Goal: Task Accomplishment & Management: Use online tool/utility

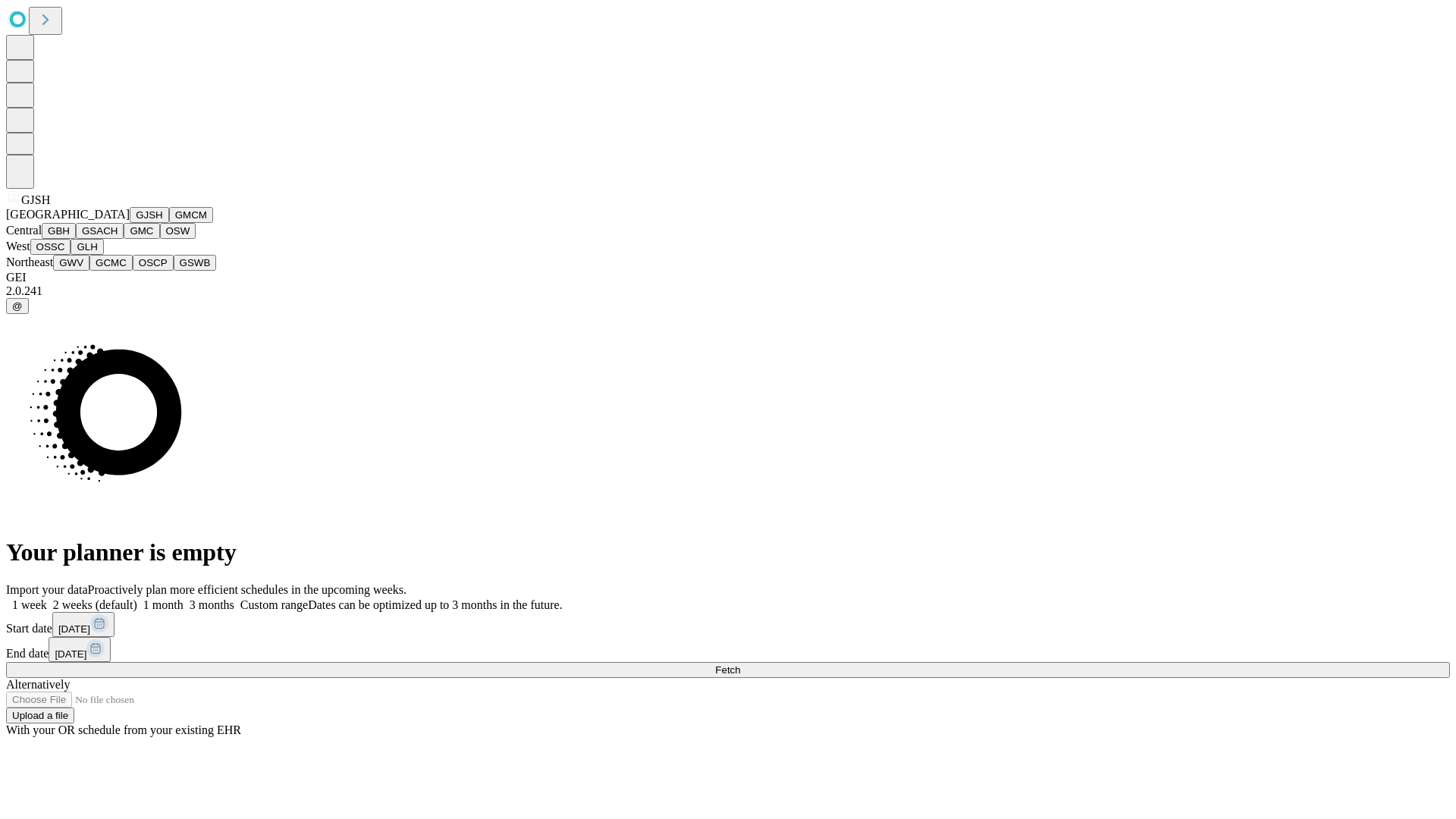
click at [130, 223] on button "GJSH" at bounding box center [149, 215] width 40 height 16
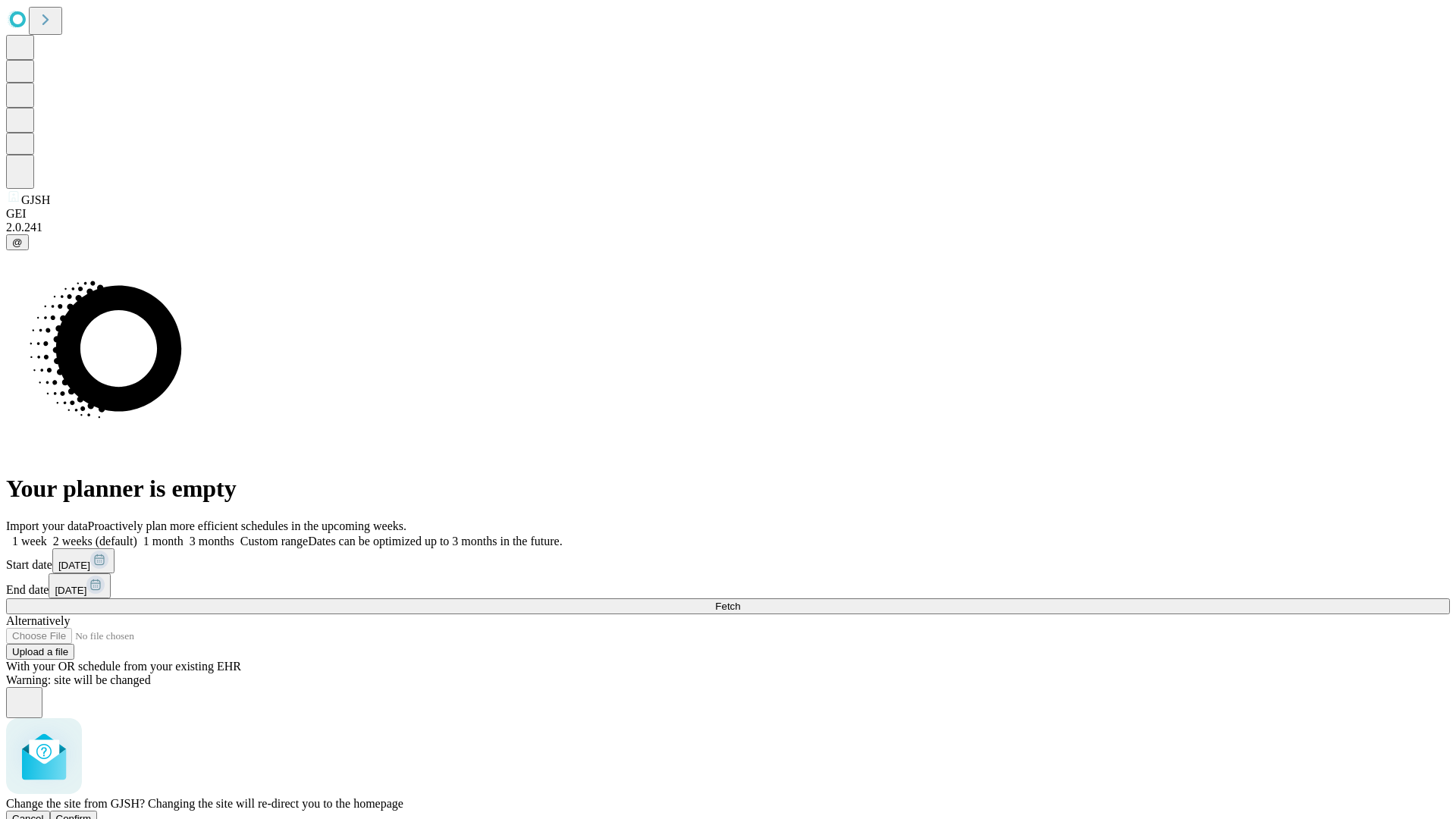
click at [91, 813] on span "Confirm" at bounding box center [74, 818] width 36 height 11
click at [137, 535] on label "2 weeks (default)" at bounding box center [92, 541] width 90 height 13
click at [740, 600] on span "Fetch" at bounding box center [727, 606] width 25 height 11
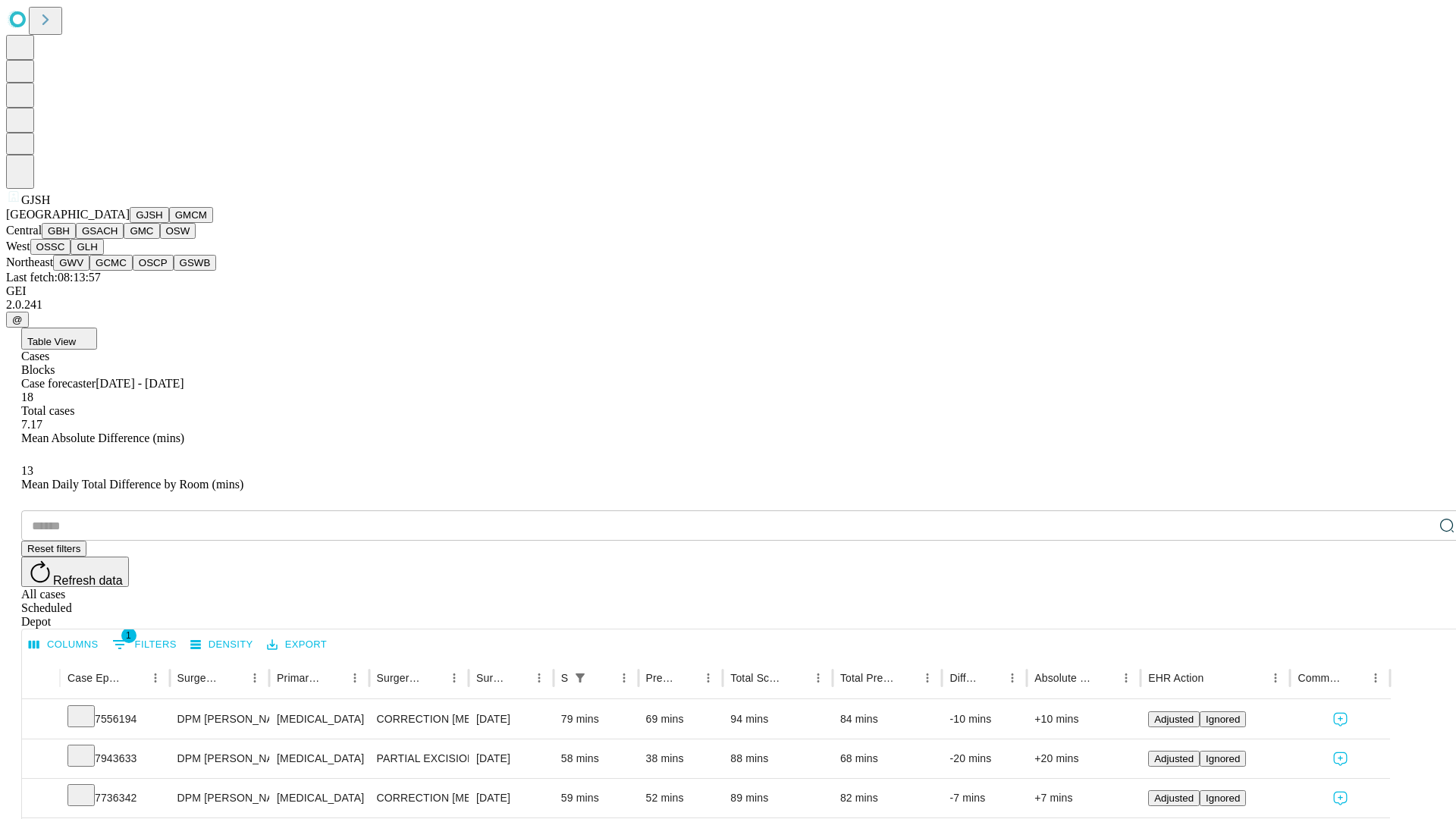
click at [169, 223] on button "GMCM" at bounding box center [191, 215] width 44 height 16
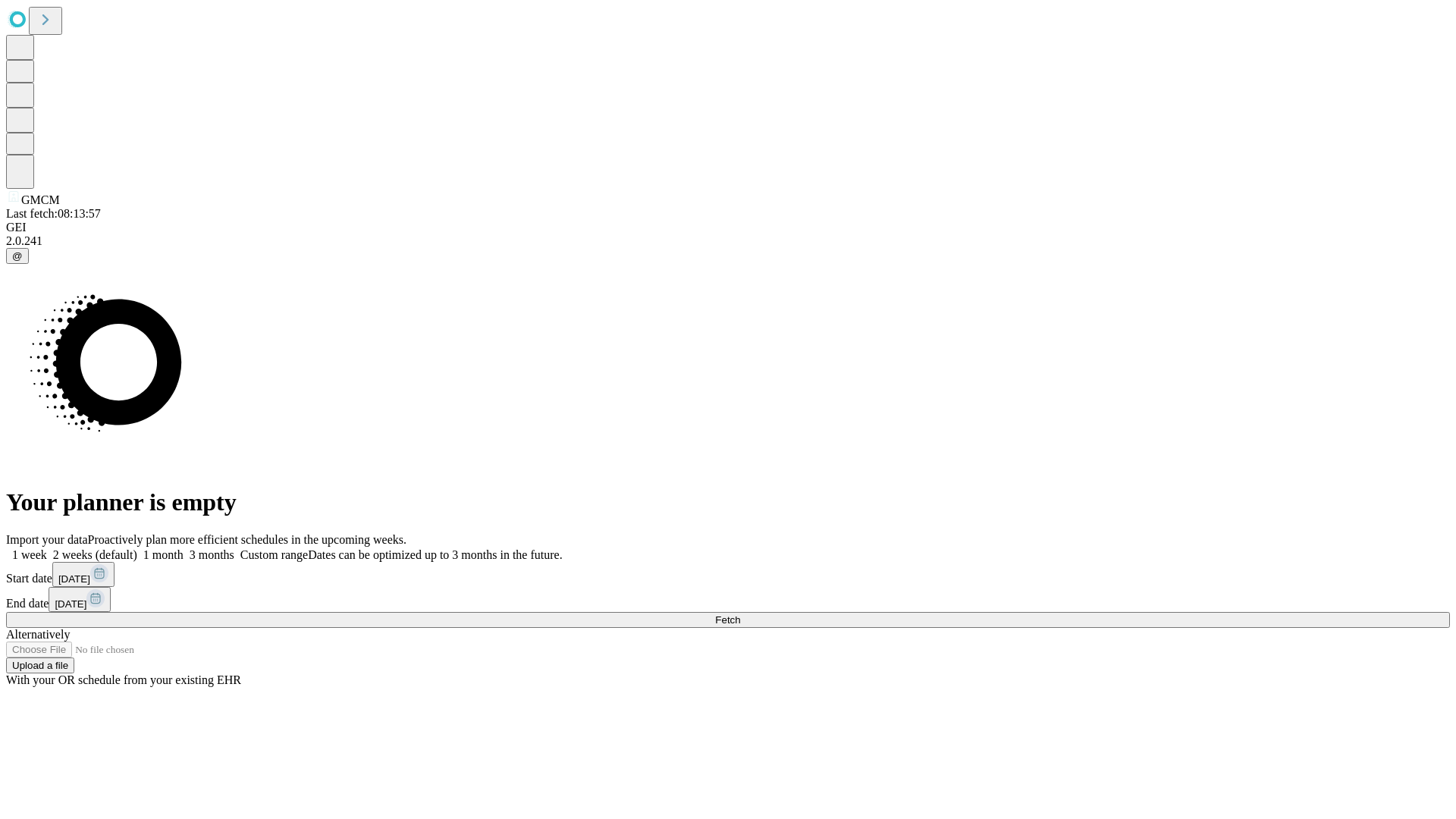
click at [137, 548] on label "2 weeks (default)" at bounding box center [92, 554] width 90 height 13
click at [740, 614] on span "Fetch" at bounding box center [727, 619] width 25 height 11
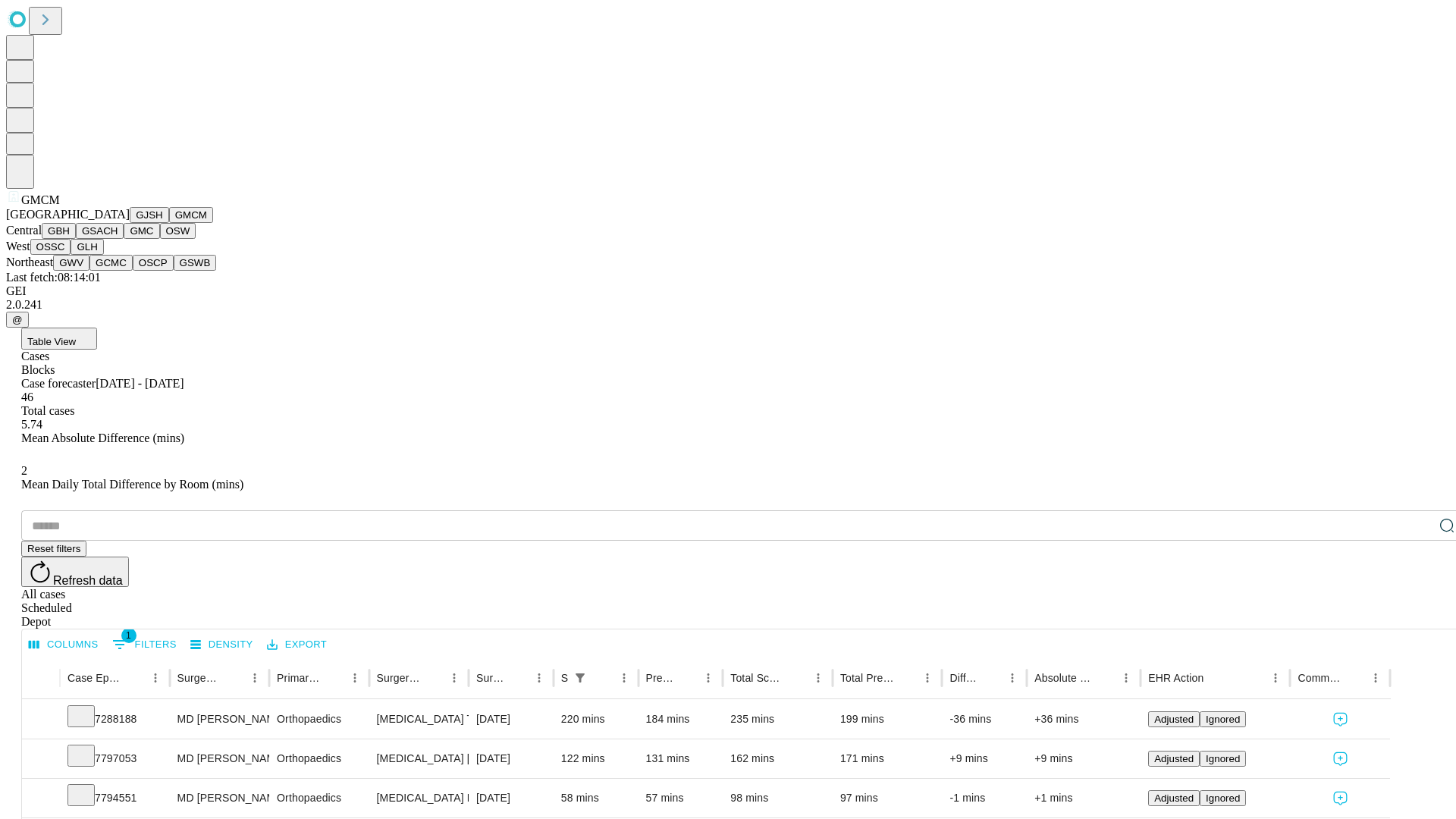
click at [76, 239] on button "GBH" at bounding box center [58, 231] width 34 height 16
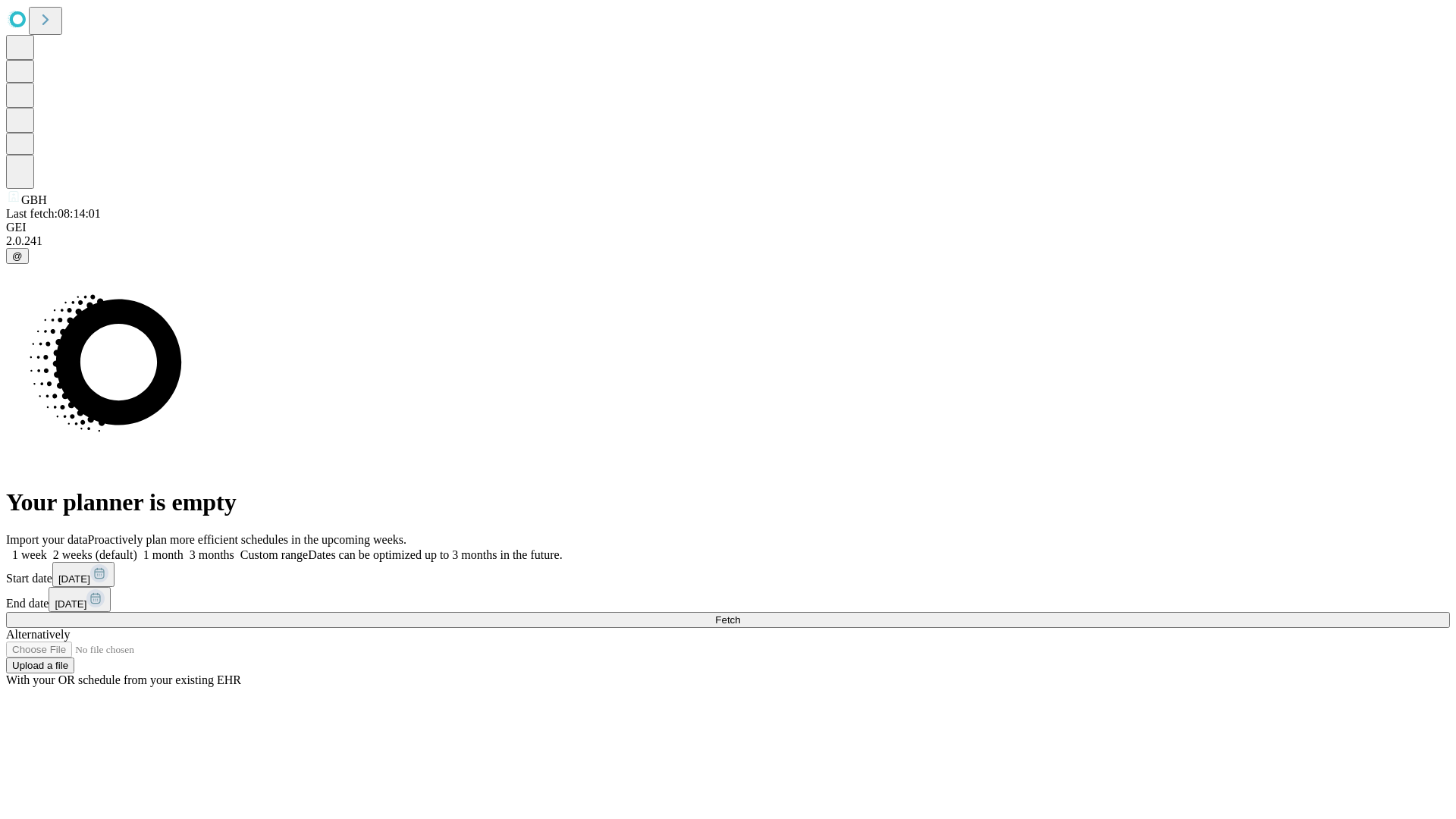
click at [137, 548] on label "2 weeks (default)" at bounding box center [92, 554] width 90 height 13
click at [740, 614] on span "Fetch" at bounding box center [727, 619] width 25 height 11
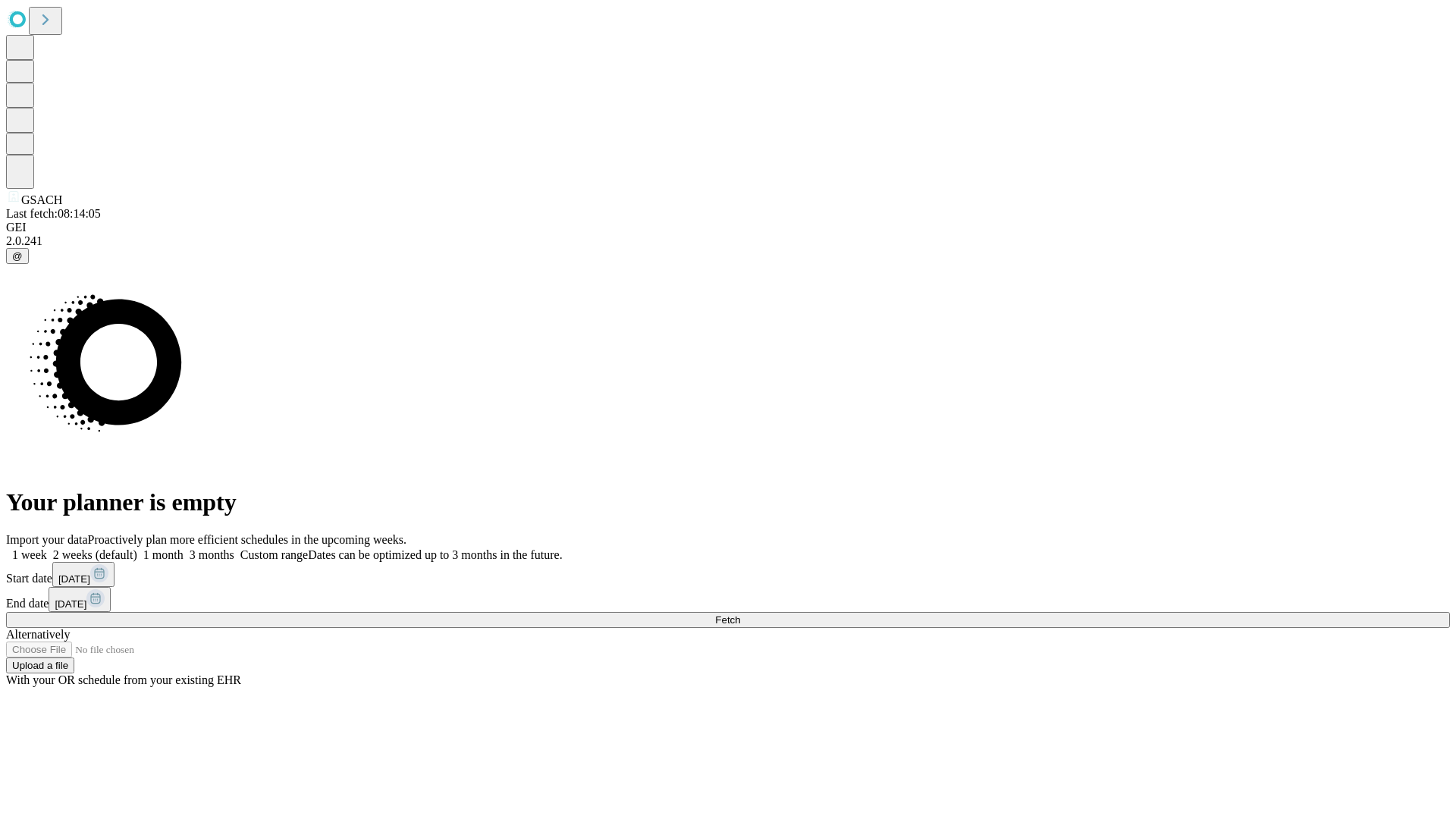
click at [740, 614] on span "Fetch" at bounding box center [727, 619] width 25 height 11
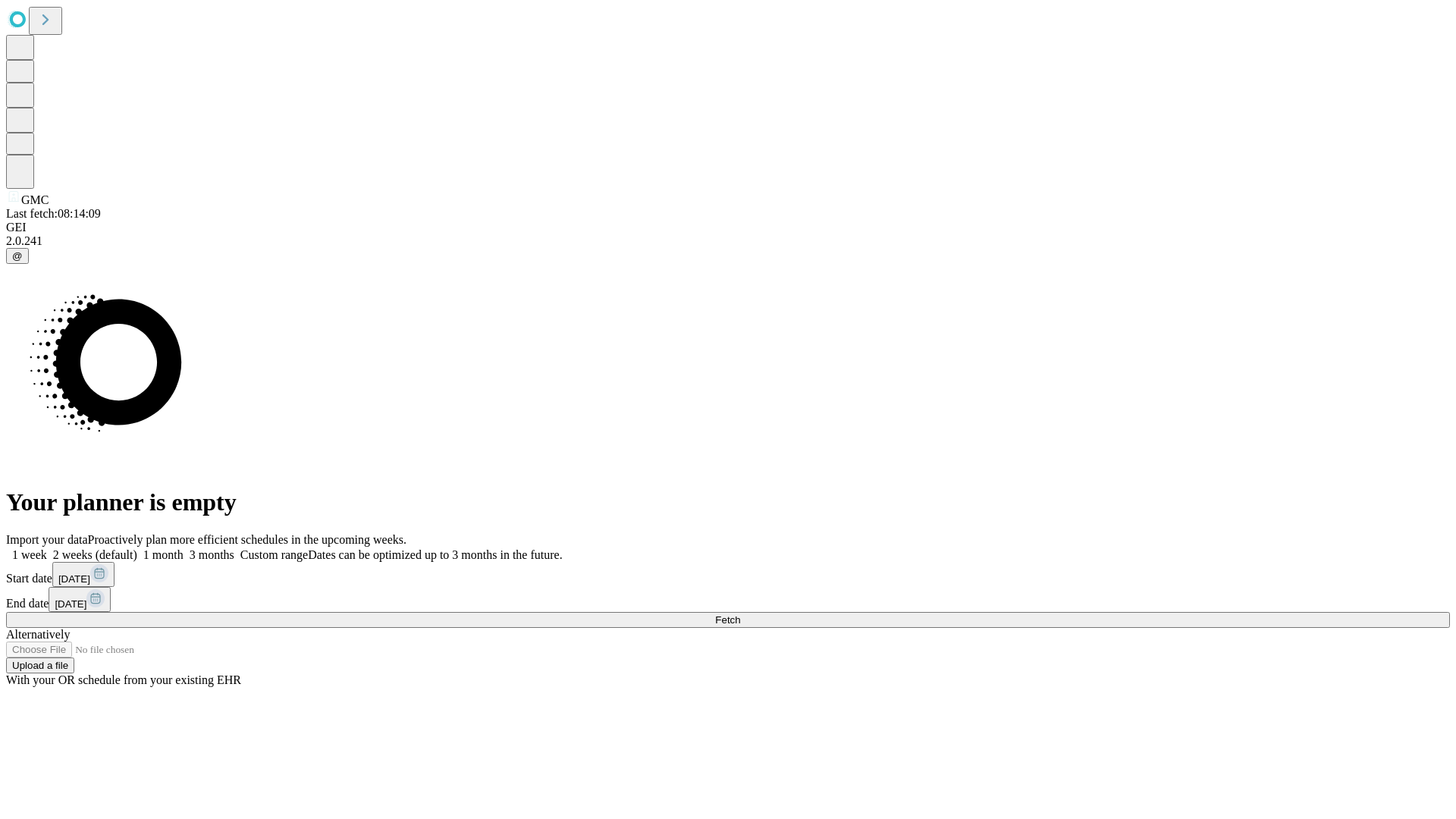
click at [137, 548] on label "2 weeks (default)" at bounding box center [92, 554] width 90 height 13
click at [740, 614] on span "Fetch" at bounding box center [727, 619] width 25 height 11
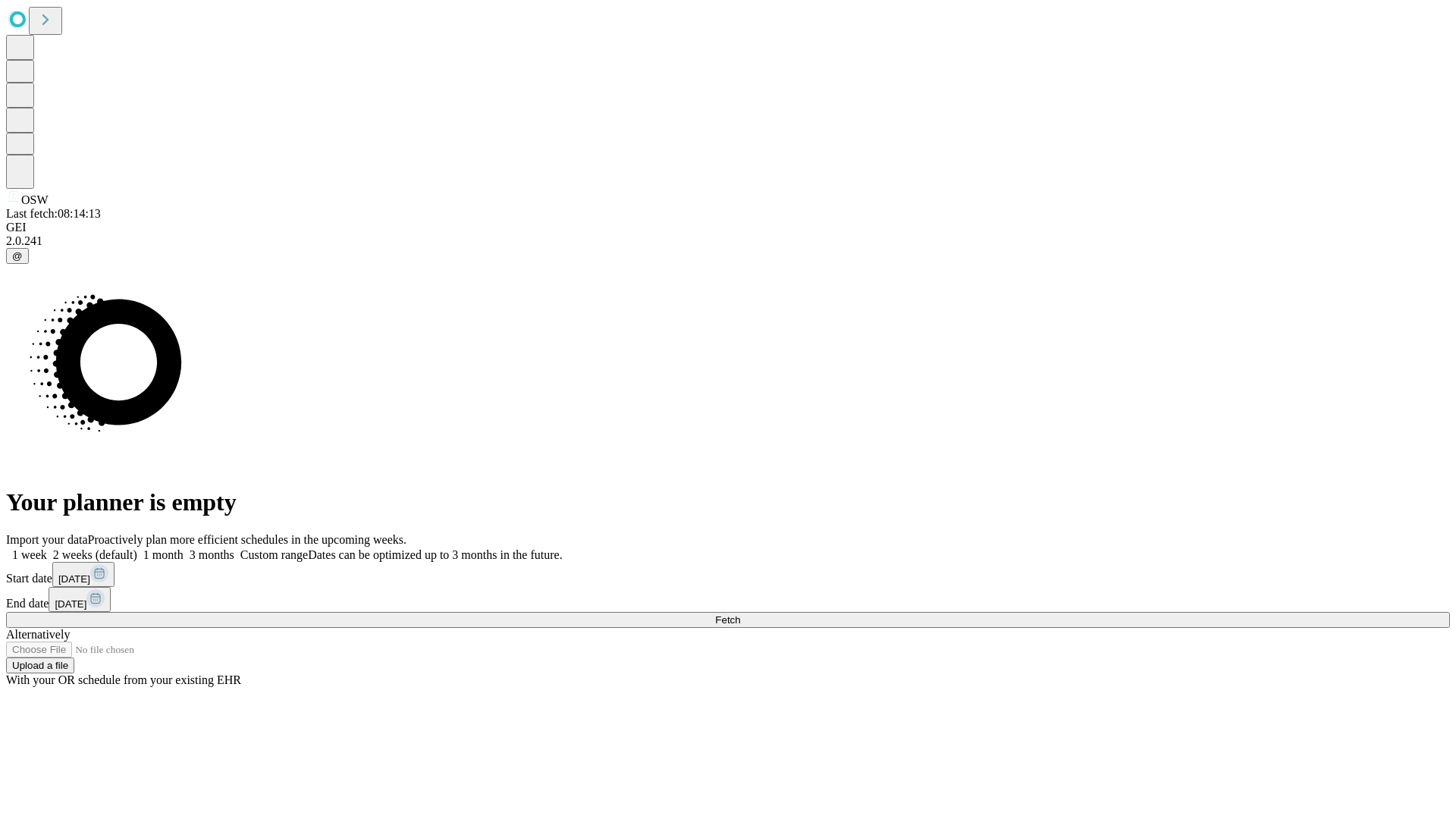
click at [137, 548] on label "2 weeks (default)" at bounding box center [92, 554] width 90 height 13
click at [740, 614] on span "Fetch" at bounding box center [727, 619] width 25 height 11
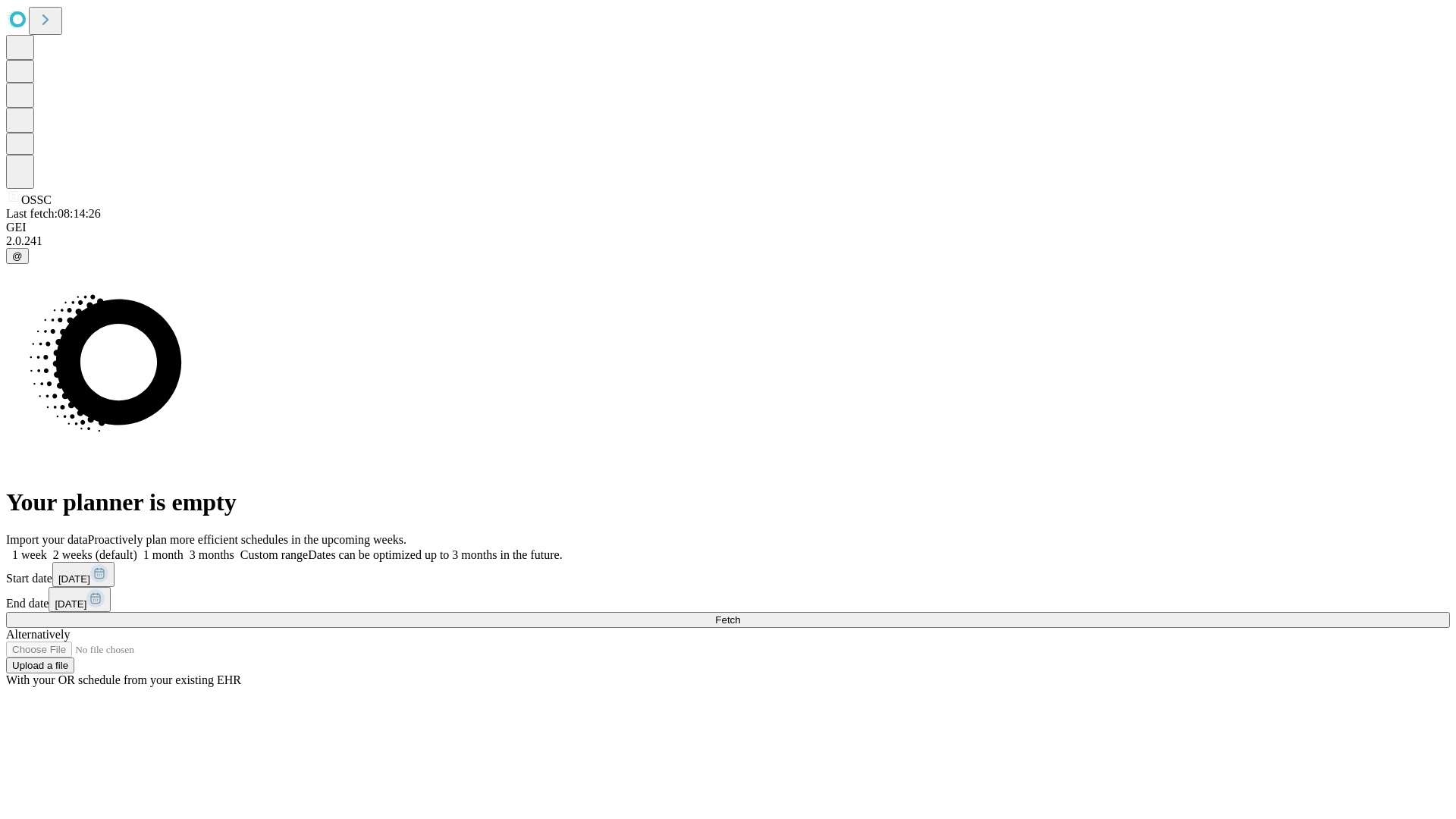
click at [137, 548] on label "2 weeks (default)" at bounding box center [92, 554] width 90 height 13
click at [740, 614] on span "Fetch" at bounding box center [727, 619] width 25 height 11
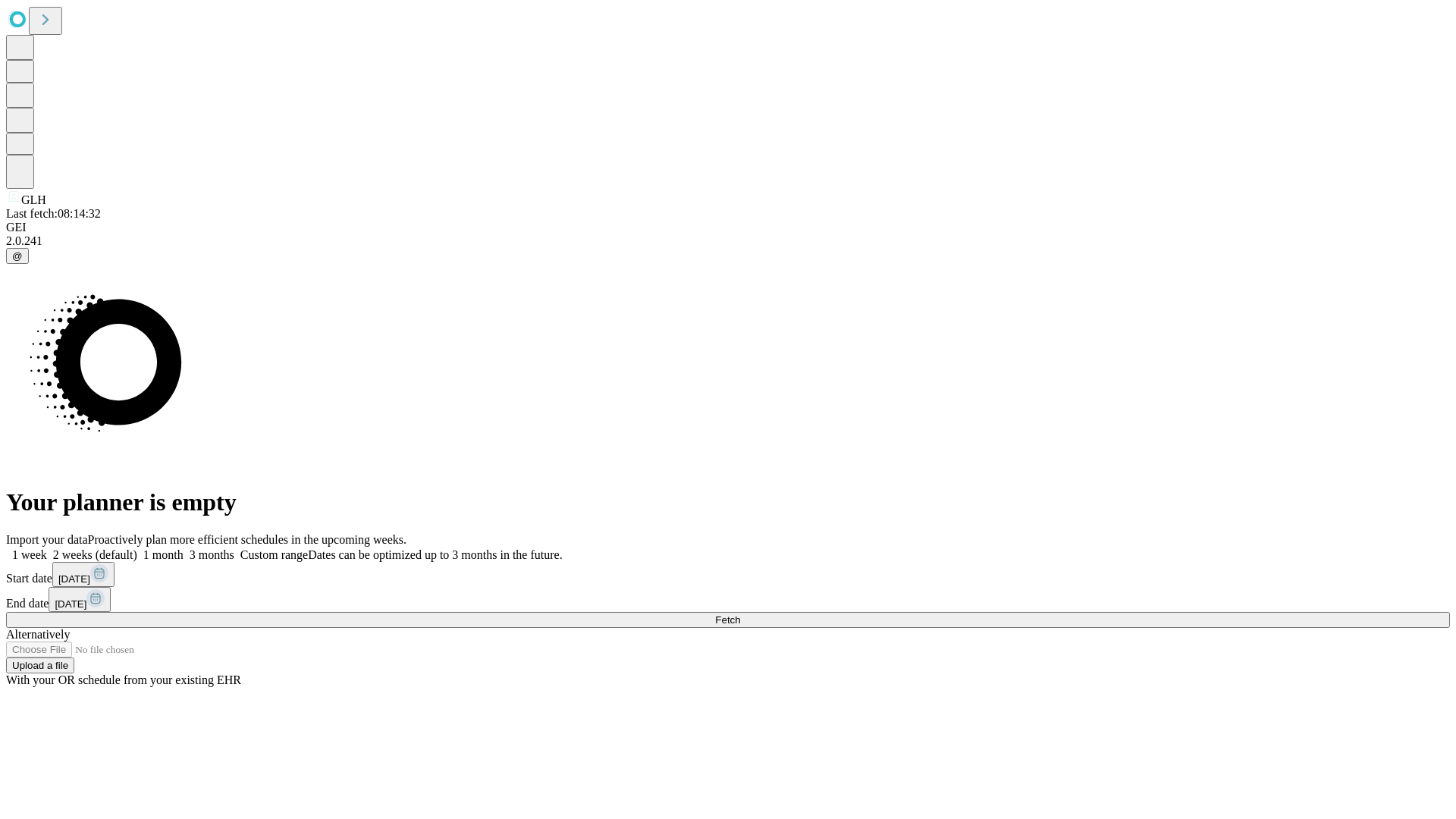
click at [137, 548] on label "2 weeks (default)" at bounding box center [92, 554] width 90 height 13
click at [740, 614] on span "Fetch" at bounding box center [727, 619] width 25 height 11
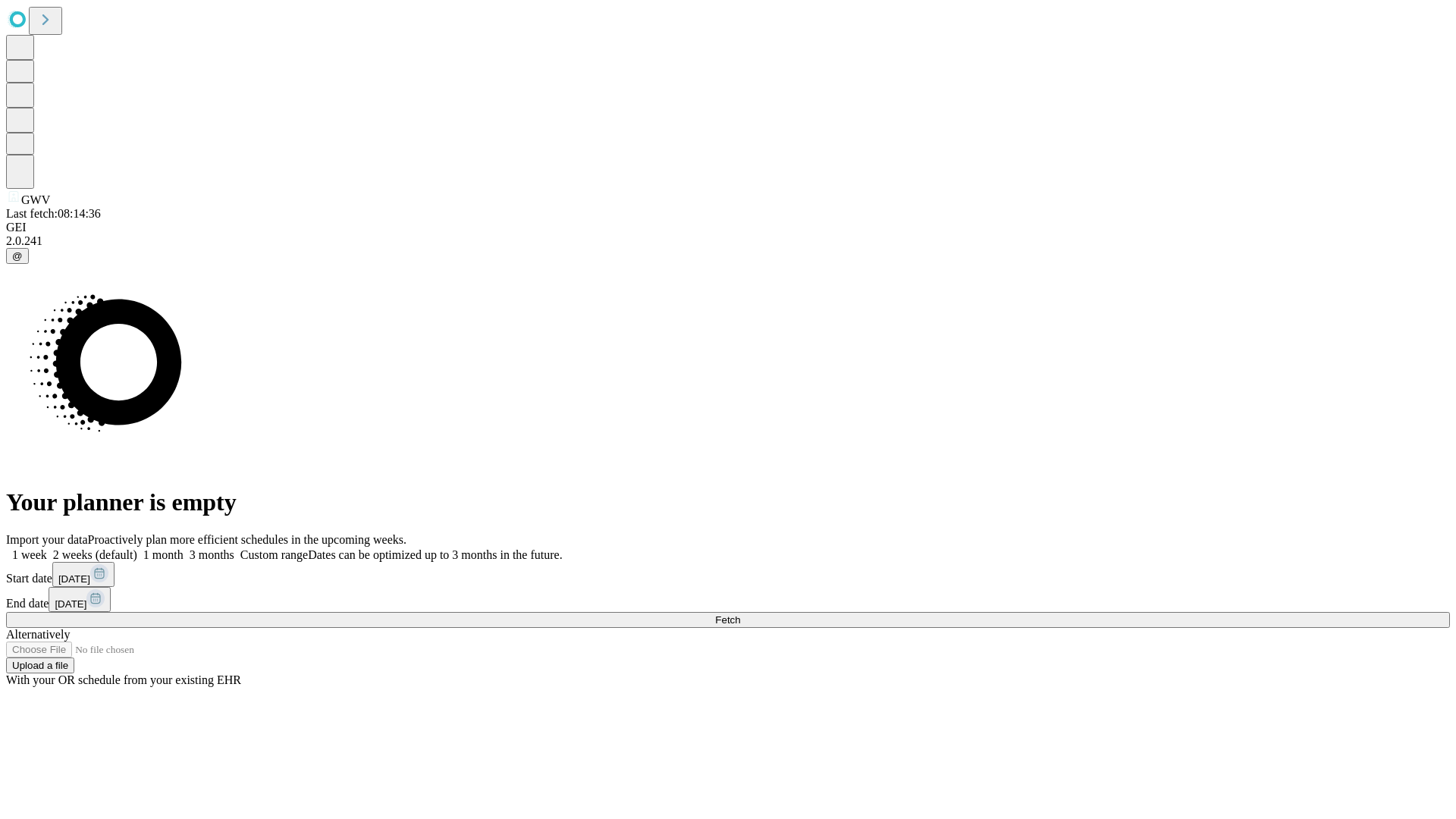
click at [137, 548] on label "2 weeks (default)" at bounding box center [92, 554] width 90 height 13
click at [740, 614] on span "Fetch" at bounding box center [727, 619] width 25 height 11
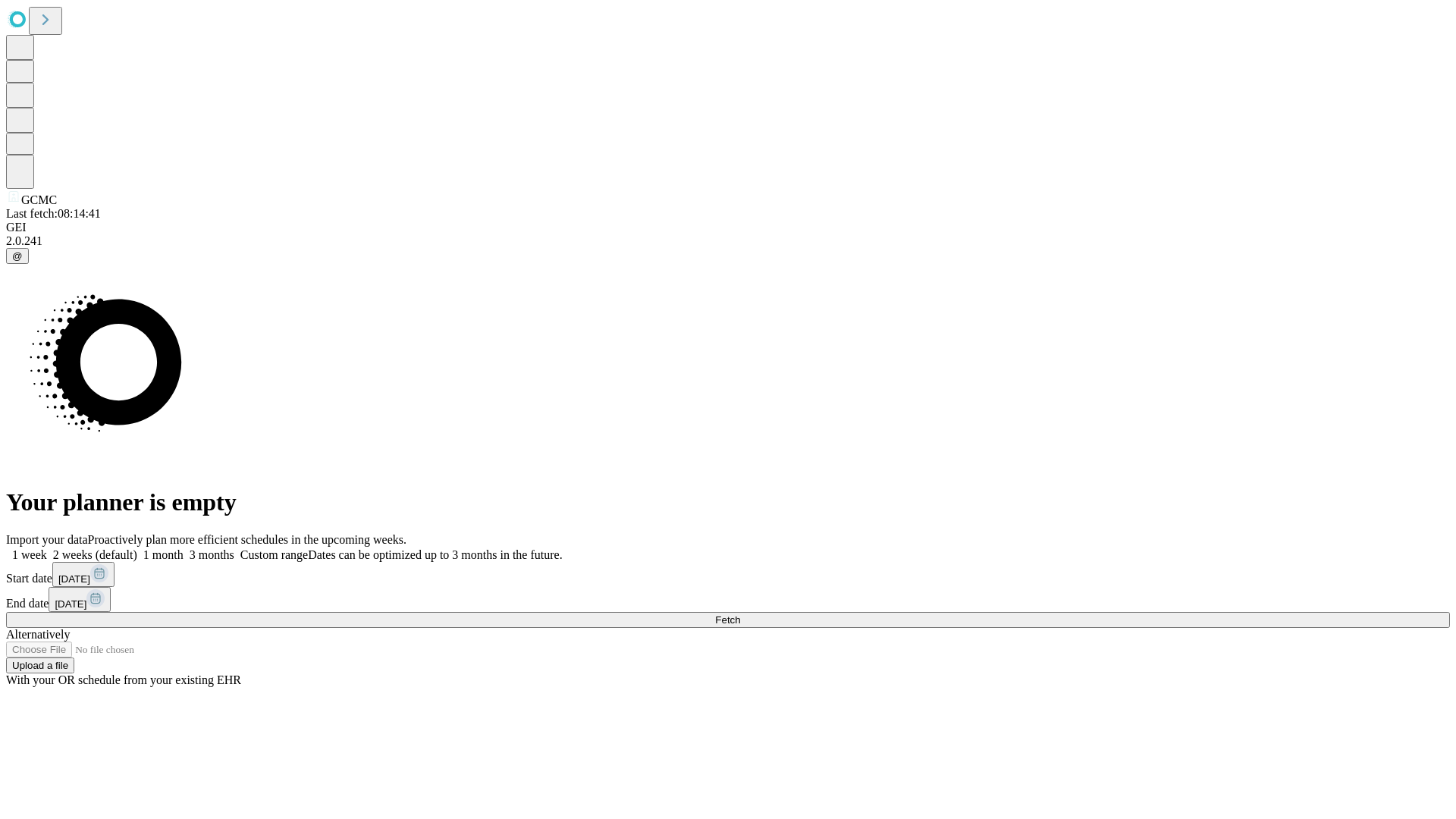
click at [137, 548] on label "2 weeks (default)" at bounding box center [92, 554] width 90 height 13
click at [740, 614] on span "Fetch" at bounding box center [727, 619] width 25 height 11
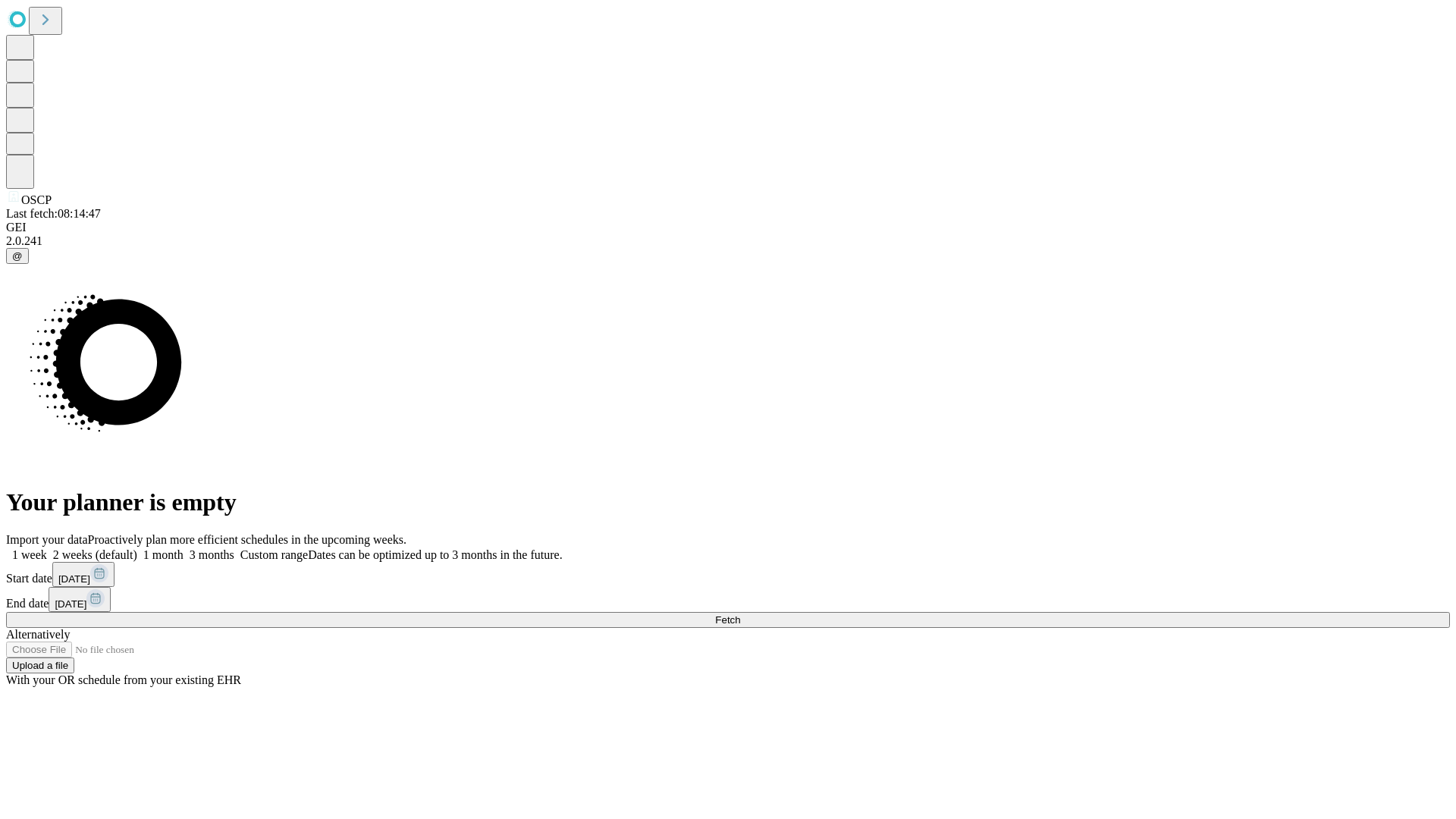
click at [137, 548] on label "2 weeks (default)" at bounding box center [92, 554] width 90 height 13
click at [740, 614] on span "Fetch" at bounding box center [727, 619] width 25 height 11
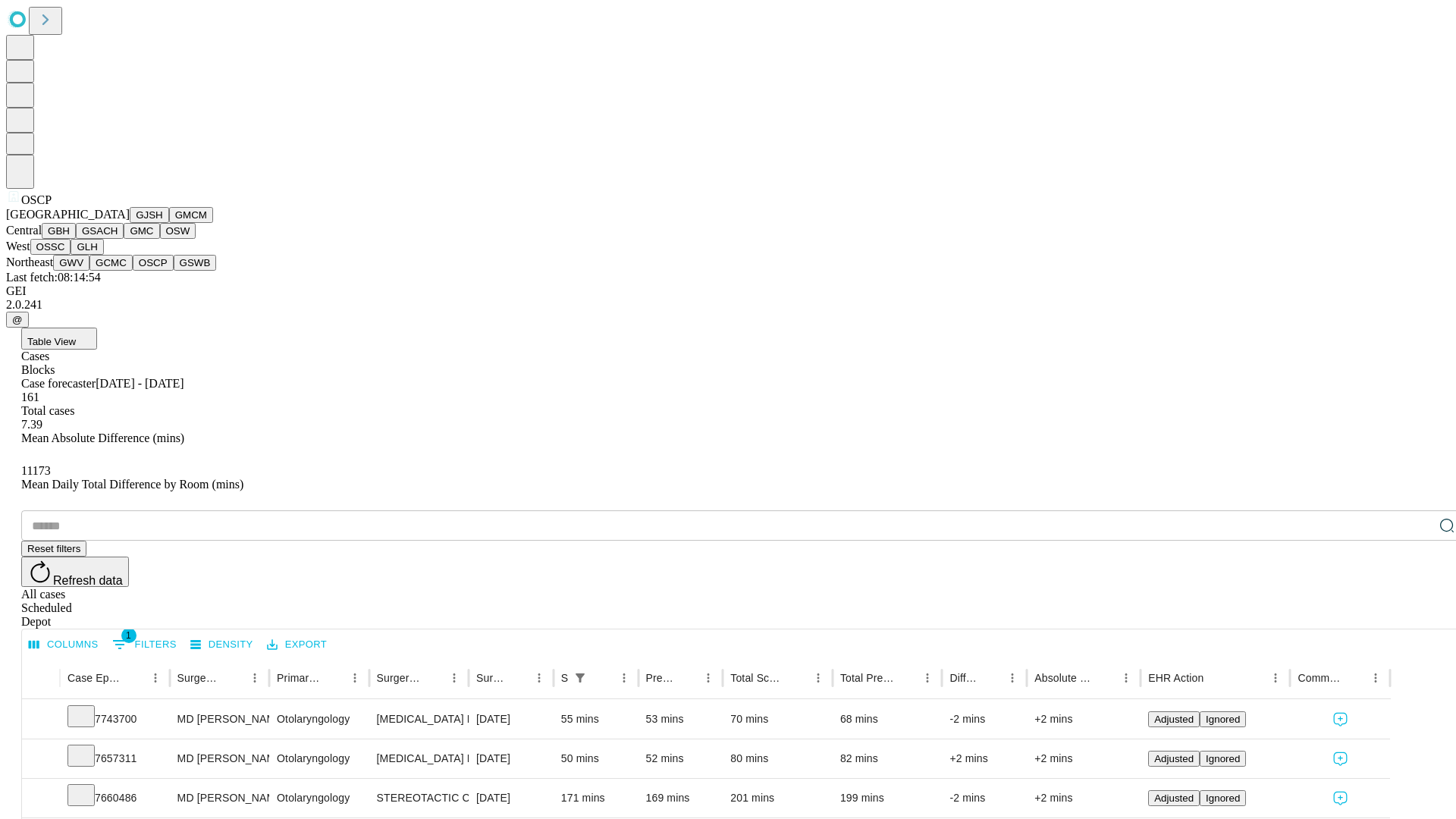
click at [174, 270] on button "GSWB" at bounding box center [195, 262] width 43 height 16
